Goal: Transaction & Acquisition: Purchase product/service

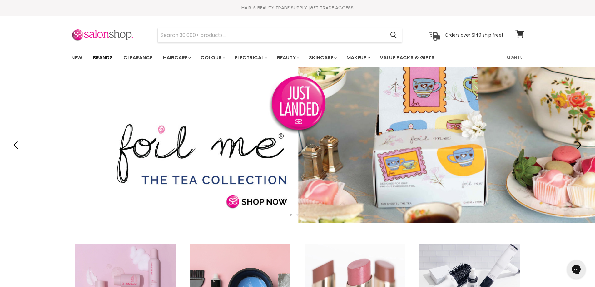
click at [105, 57] on link "Brands" at bounding box center [102, 57] width 29 height 13
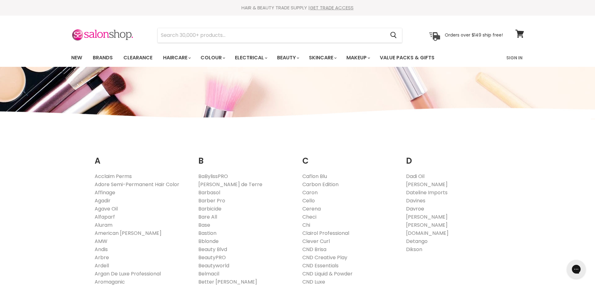
click at [410, 208] on link "Davroe" at bounding box center [415, 208] width 18 height 7
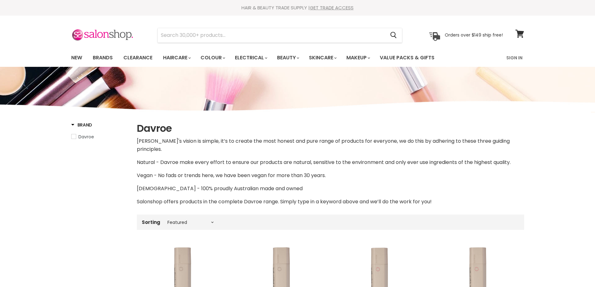
select select "manual"
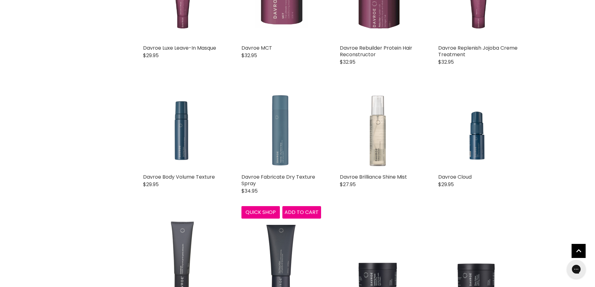
scroll to position [1468, 0]
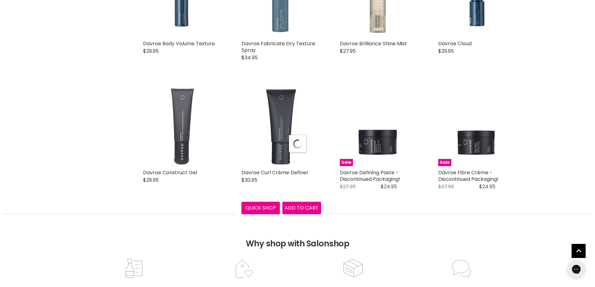
scroll to position [1593, 0]
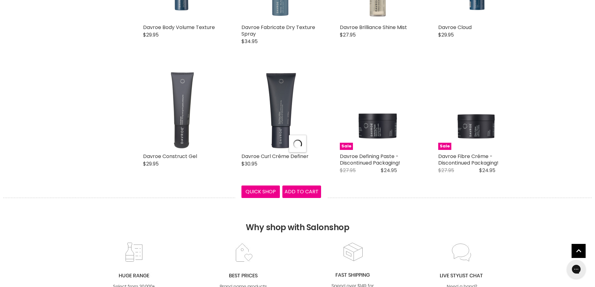
select select "manual"
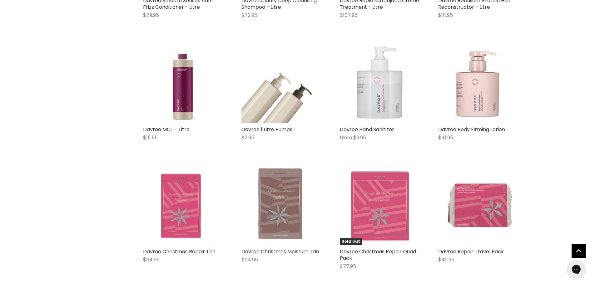
scroll to position [2874, 0]
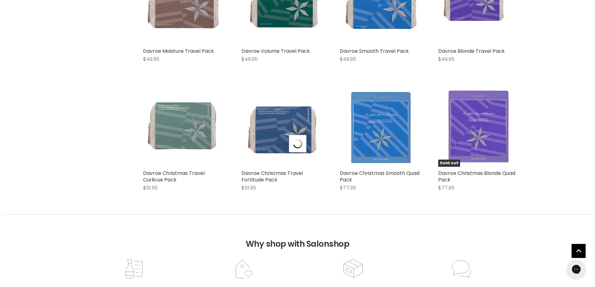
scroll to position [3155, 0]
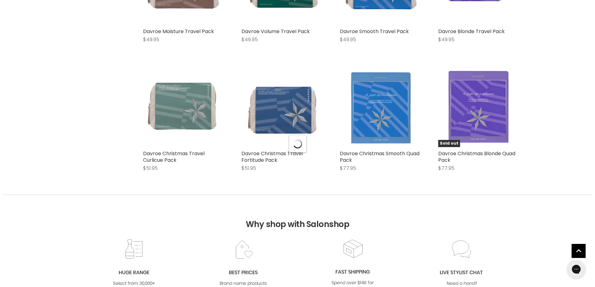
select select "manual"
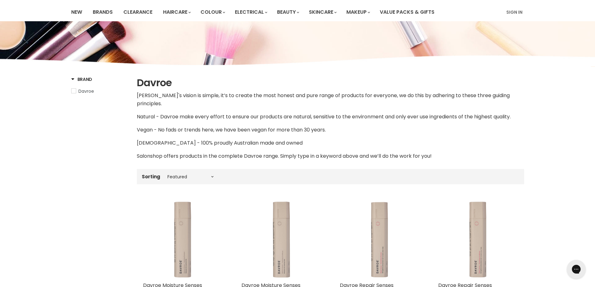
scroll to position [0, 0]
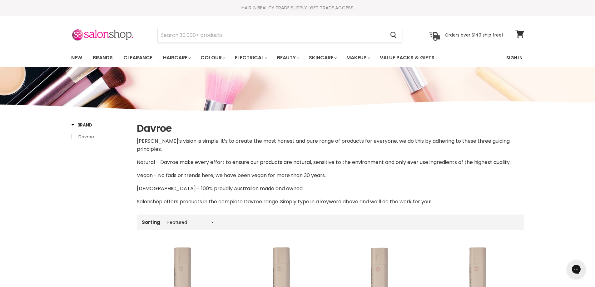
click at [509, 56] on link "Sign In" at bounding box center [515, 57] width 24 height 13
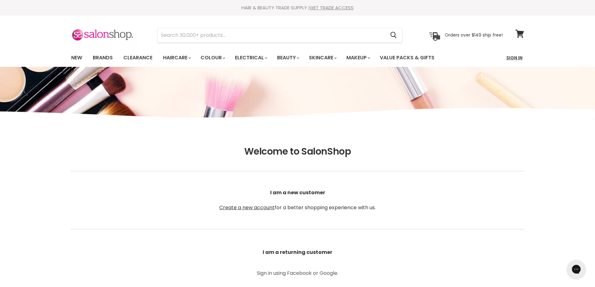
type input "leroyspunk1@hotmail.com"
click at [514, 59] on link "Sign In" at bounding box center [515, 57] width 24 height 13
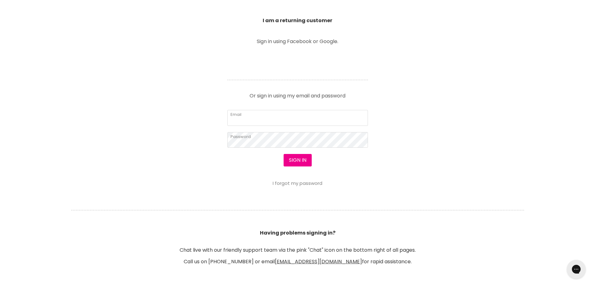
scroll to position [250, 0]
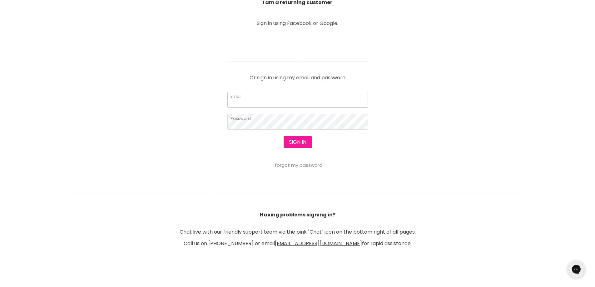
type input "[EMAIL_ADDRESS][DOMAIN_NAME]"
click at [296, 142] on button "Sign in" at bounding box center [298, 142] width 28 height 12
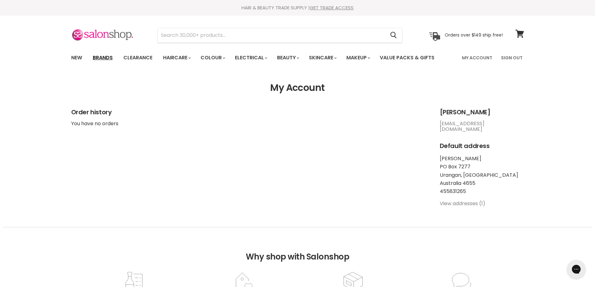
click at [101, 58] on link "Brands" at bounding box center [102, 57] width 29 height 13
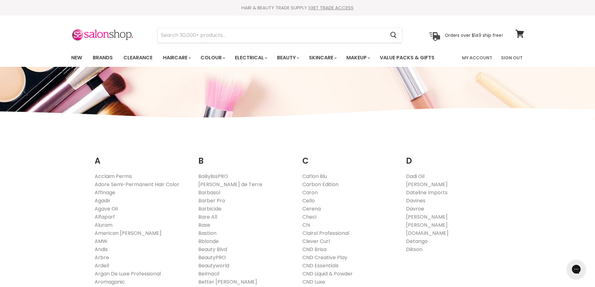
click at [412, 207] on link "Davroe" at bounding box center [415, 208] width 18 height 7
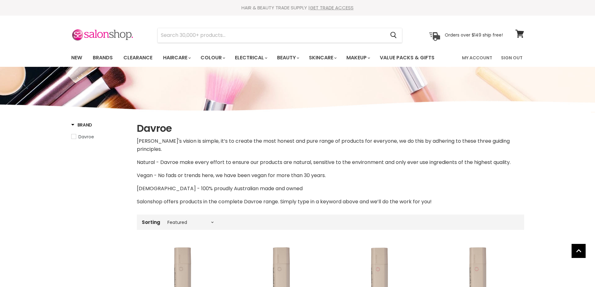
select select "manual"
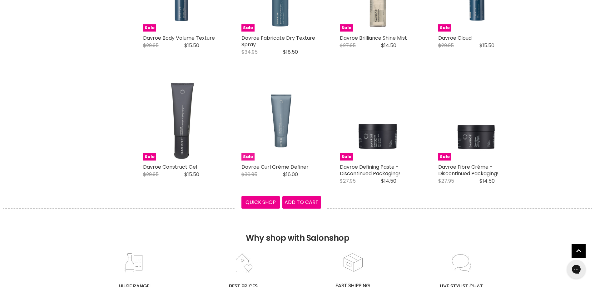
scroll to position [1656, 0]
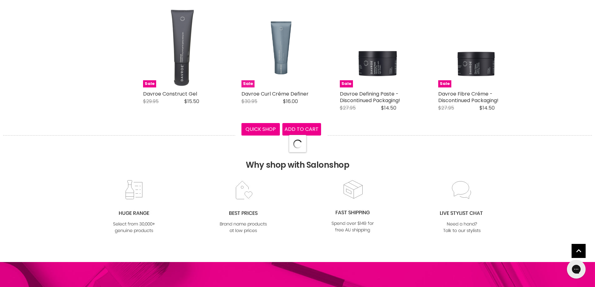
select select "manual"
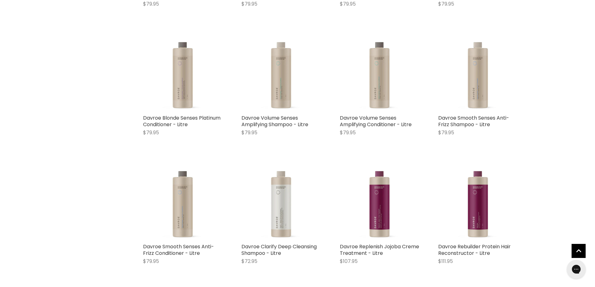
scroll to position [2624, 0]
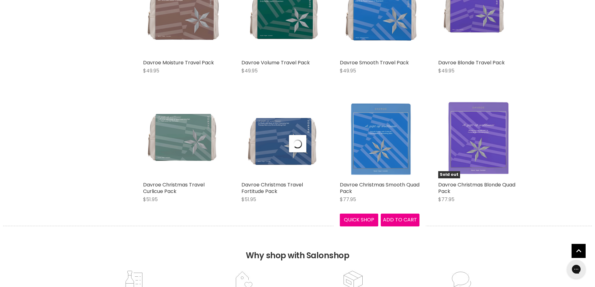
select select "manual"
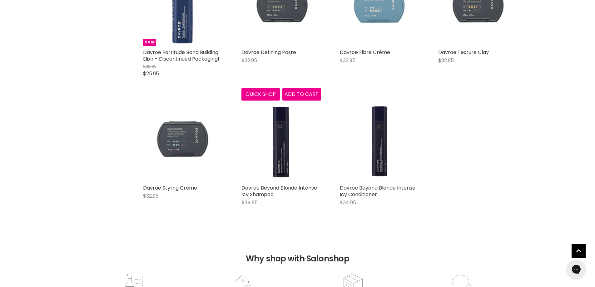
scroll to position [3405, 0]
